Goal: Check status

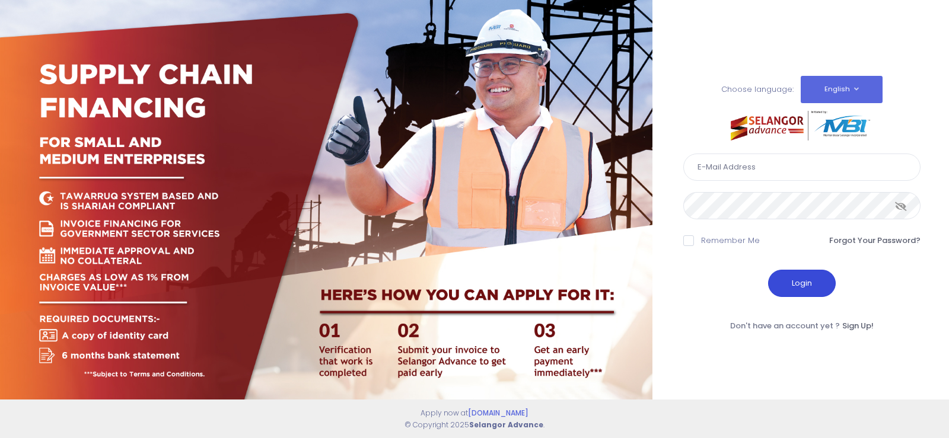
type input "[EMAIL_ADDRESS][DOMAIN_NAME]"
click at [798, 286] on button "Login" at bounding box center [802, 283] width 68 height 27
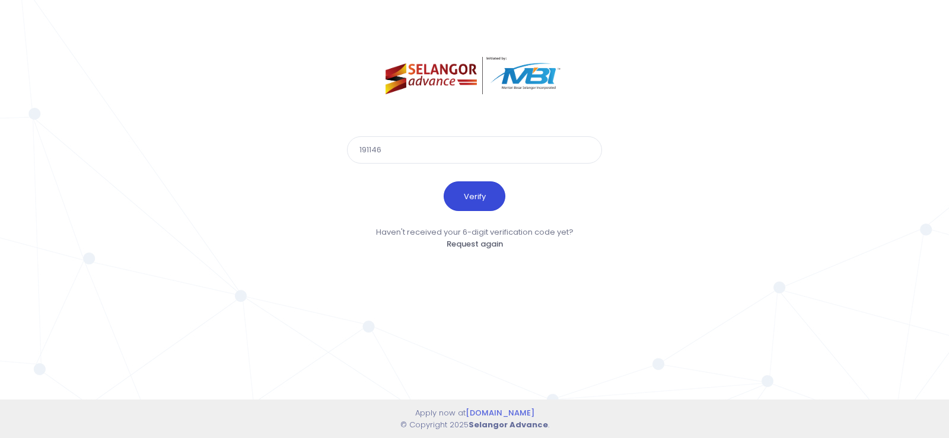
type input "191146"
click at [485, 190] on button "Verify" at bounding box center [475, 196] width 62 height 30
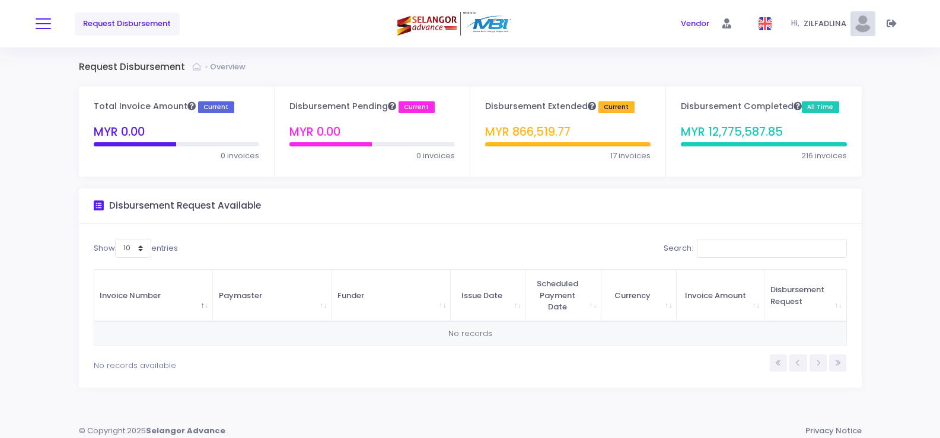
click at [49, 25] on button at bounding box center [43, 23] width 15 height 15
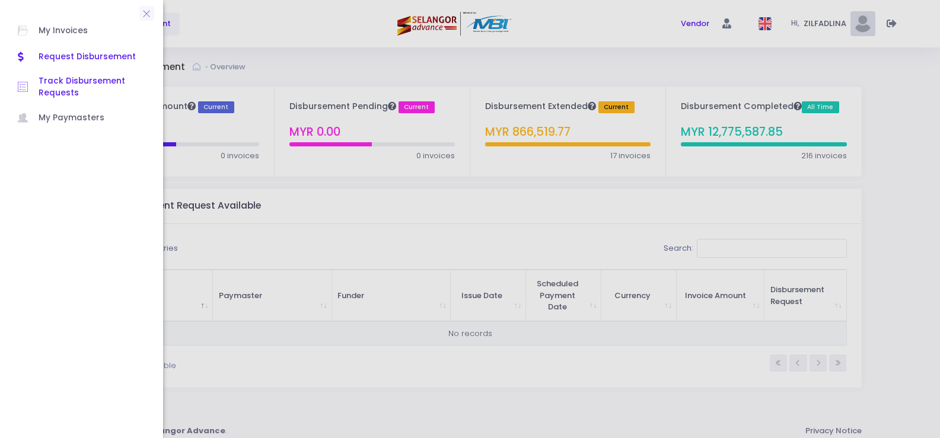
click at [63, 76] on span "Track Disbursement Requests" at bounding box center [92, 87] width 107 height 24
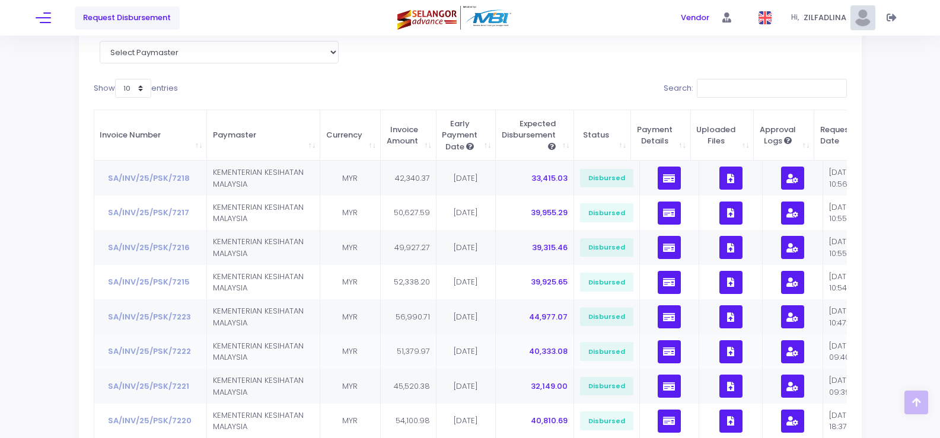
scroll to position [274, 0]
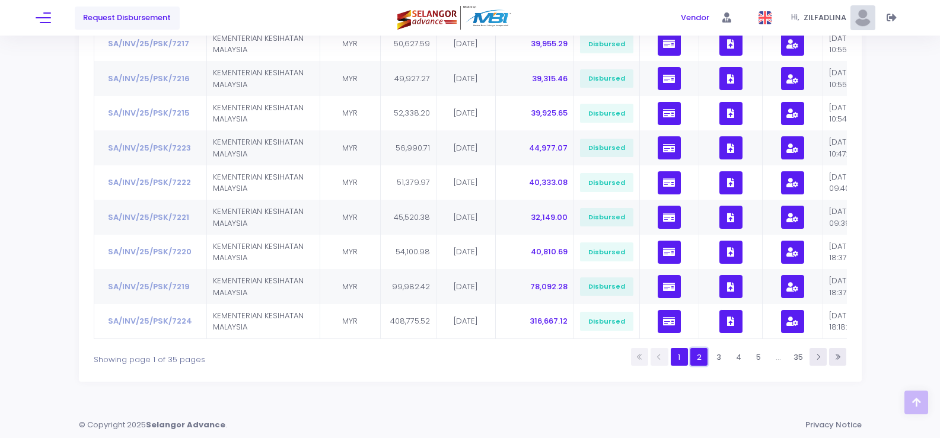
click at [700, 362] on link "2" at bounding box center [698, 356] width 17 height 17
